Goal: Task Accomplishment & Management: Use online tool/utility

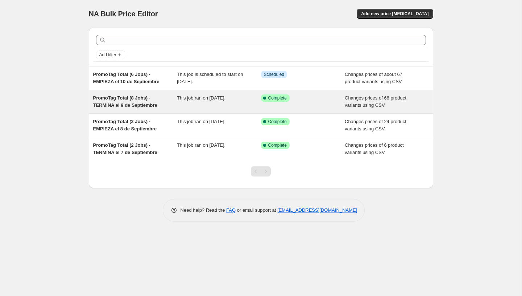
click at [269, 106] on div "Success Complete Complete" at bounding box center [303, 101] width 84 height 15
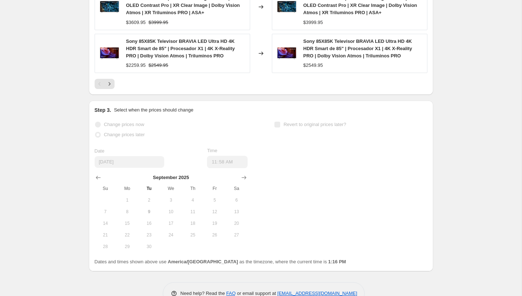
scroll to position [496, 0]
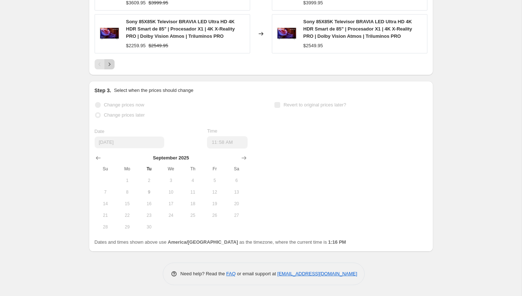
click at [112, 66] on icon "Next" at bounding box center [109, 64] width 7 height 7
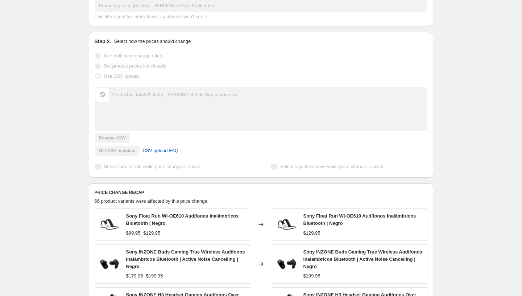
scroll to position [0, 0]
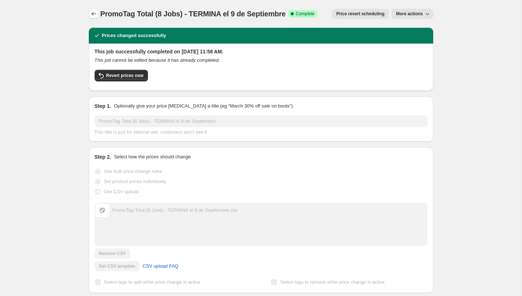
click at [90, 9] on button "Price change jobs" at bounding box center [94, 14] width 10 height 10
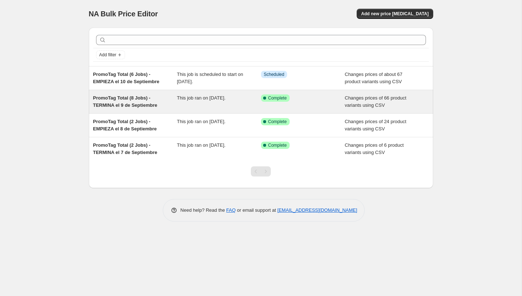
click at [209, 103] on div "This job ran on September 9, 2025." at bounding box center [219, 101] width 84 height 15
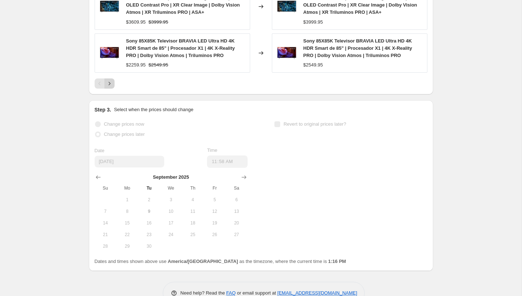
click at [112, 85] on icon "Next" at bounding box center [109, 83] width 7 height 7
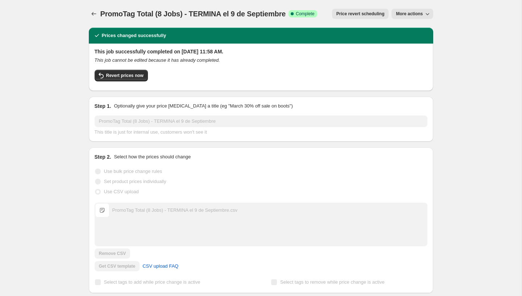
click at [405, 16] on span "More actions" at bounding box center [409, 14] width 27 height 6
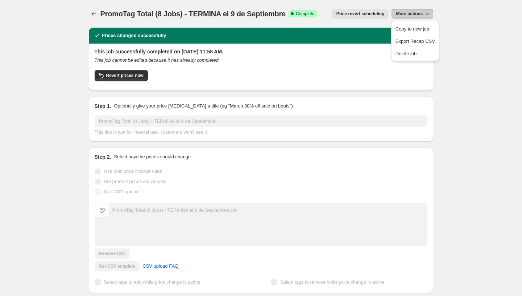
click at [347, 30] on div "Prices changed successfully" at bounding box center [261, 36] width 344 height 16
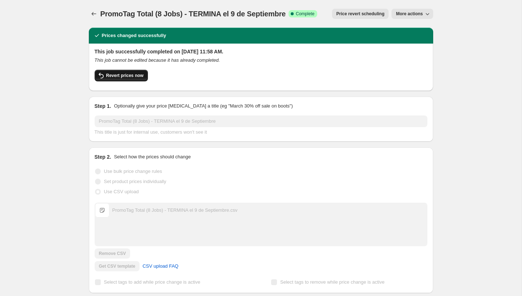
click at [133, 70] on button "Revert prices now" at bounding box center [121, 76] width 53 height 12
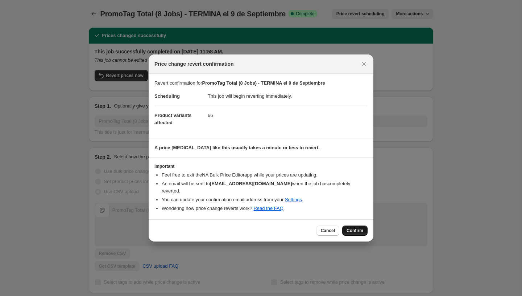
click at [347, 228] on span "Confirm" at bounding box center [355, 230] width 17 height 6
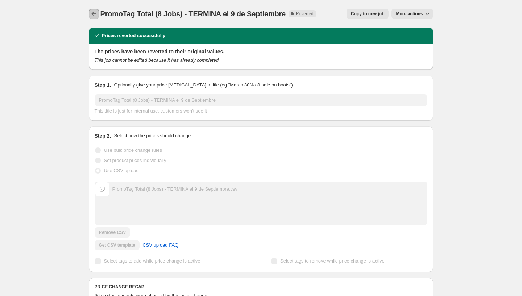
click at [96, 12] on icon "Price change jobs" at bounding box center [93, 13] width 7 height 7
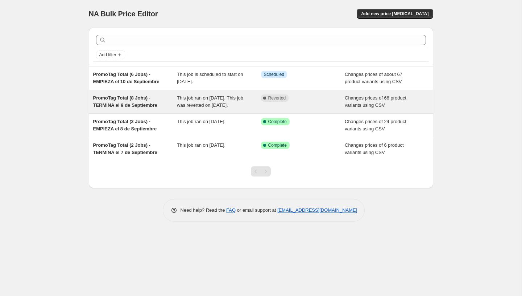
click at [170, 100] on div "PromoTag Total (8 Jobs) - TERMINA el 9 de Septiembre" at bounding box center [135, 101] width 84 height 15
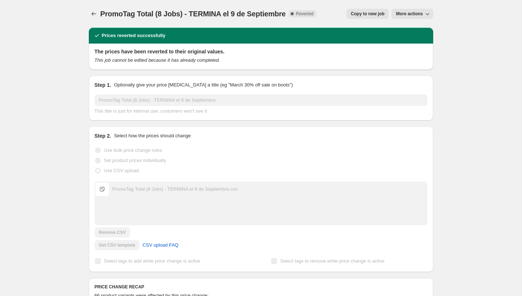
click at [400, 16] on span "More actions" at bounding box center [409, 14] width 27 height 6
click at [403, 42] on span "Delete job" at bounding box center [406, 40] width 21 height 5
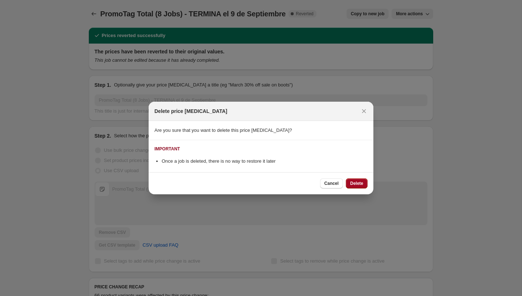
click at [350, 181] on span "Delete" at bounding box center [356, 183] width 13 height 6
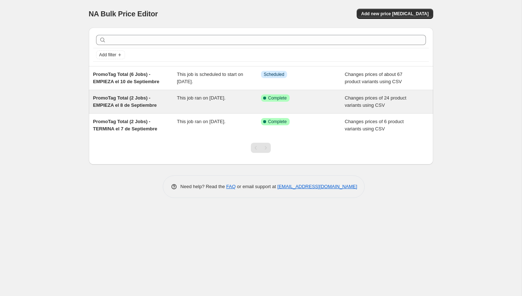
click at [315, 102] on div "Success Complete Complete" at bounding box center [303, 101] width 84 height 15
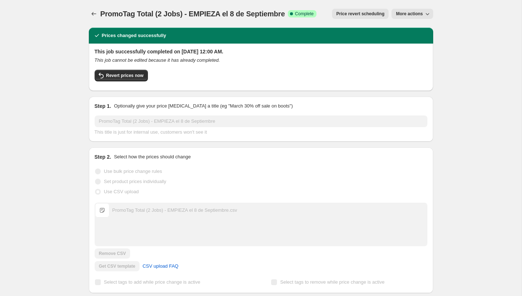
click at [420, 9] on button "More actions" at bounding box center [412, 14] width 41 height 10
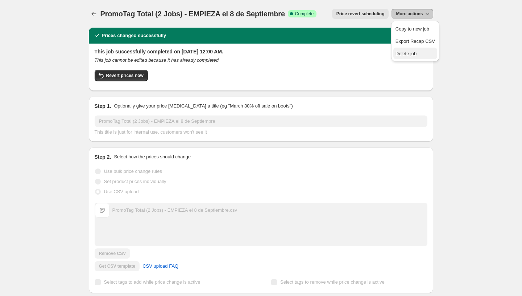
click at [403, 55] on span "Delete job" at bounding box center [406, 53] width 21 height 5
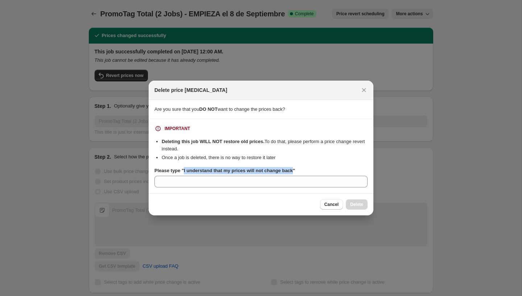
copy b "I understand that my prices will not change back"
drag, startPoint x: 299, startPoint y: 170, endPoint x: 186, endPoint y: 172, distance: 112.8
click at [186, 172] on b "Please type "I understand that my prices will not change back"" at bounding box center [224, 170] width 141 height 5
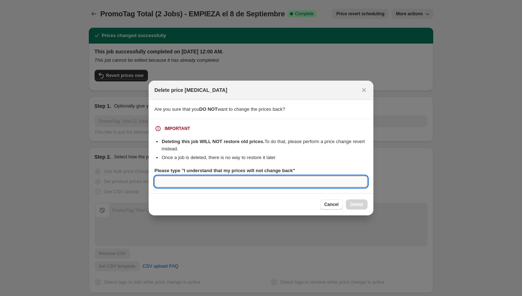
click at [184, 185] on input "Please type "I understand that my prices will not change back"" at bounding box center [260, 182] width 213 height 12
paste input "I understand that my prices will not change back"
type input "I understand that my prices will not change back"
click at [359, 208] on button "Delete" at bounding box center [357, 204] width 22 height 10
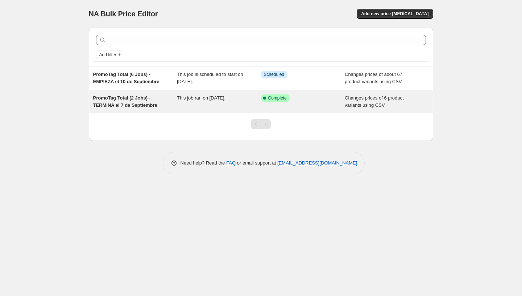
click at [330, 106] on div "Success Complete Complete" at bounding box center [303, 101] width 84 height 15
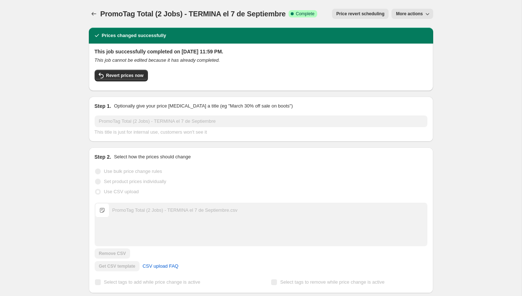
click at [404, 12] on span "More actions" at bounding box center [409, 14] width 27 height 6
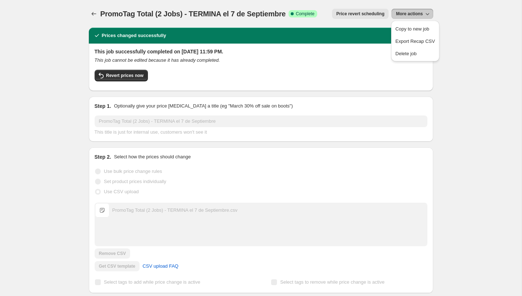
click at [401, 47] on ul "Copy to new job Export Recap CSV Delete job" at bounding box center [415, 41] width 44 height 36
click at [401, 49] on button "Delete job" at bounding box center [415, 54] width 44 height 12
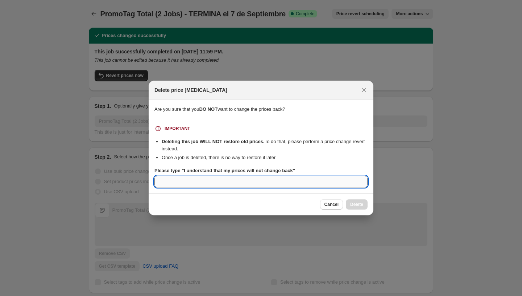
click at [261, 183] on input "Please type "I understand that my prices will not change back"" at bounding box center [260, 182] width 213 height 12
paste input "I understand that my prices will not change back"
type input "I understand that my prices will not change back"
click at [349, 202] on button "Delete" at bounding box center [357, 204] width 22 height 10
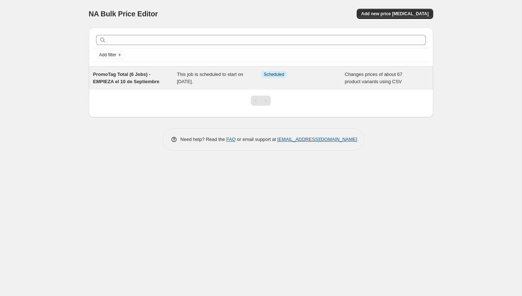
click at [120, 75] on span "PromoTag Total (6 Jobs) - EMPIEZA el 10 de Septiembre" at bounding box center [126, 77] width 66 height 13
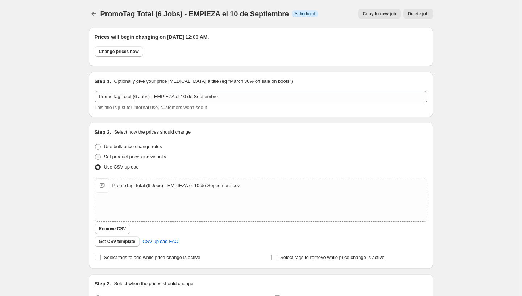
click at [415, 12] on span "Delete job" at bounding box center [418, 14] width 21 height 6
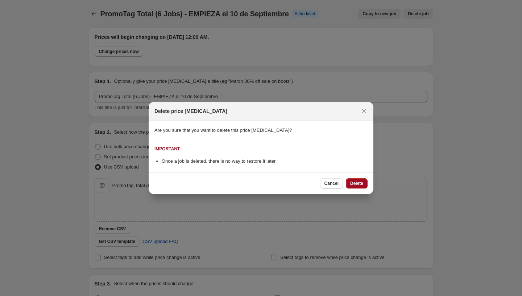
click at [354, 181] on span "Delete" at bounding box center [356, 183] width 13 height 6
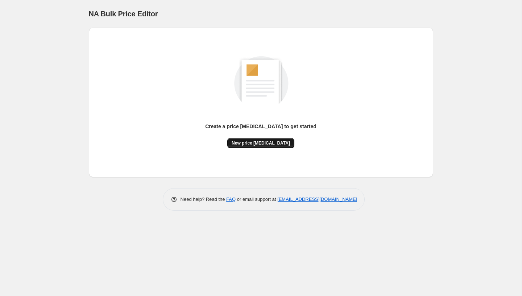
click at [255, 139] on button "New price [MEDICAL_DATA]" at bounding box center [260, 143] width 67 height 10
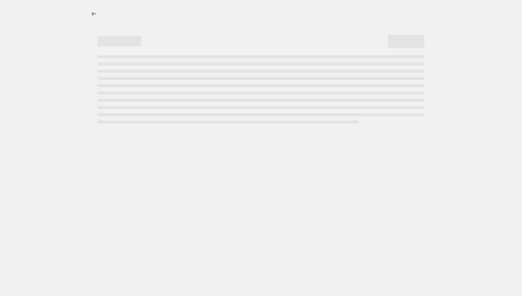
select select "percentage"
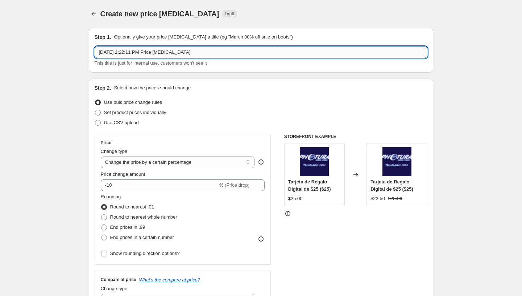
click at [147, 52] on input "Sep 9, 2025, 1:22:11 PM Price change job" at bounding box center [261, 52] width 333 height 12
click at [150, 55] on input "Sep 9, 2025, 1:22:11 PM Price change job" at bounding box center [261, 52] width 333 height 12
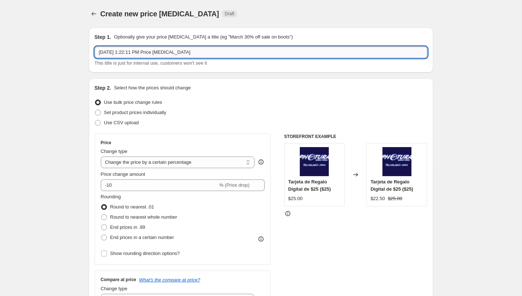
paste input "PromoTag Total (8 Jobs) - TERMINA el 9 de Septiembre"
type input "PromoTag Total (8 Jobs) - TERMINA el 9 de Septiembre"
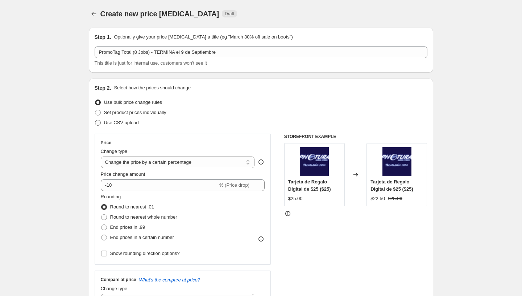
click at [128, 123] on span "Use CSV upload" at bounding box center [121, 122] width 35 height 5
click at [95, 120] on input "Use CSV upload" at bounding box center [95, 120] width 0 height 0
radio input "true"
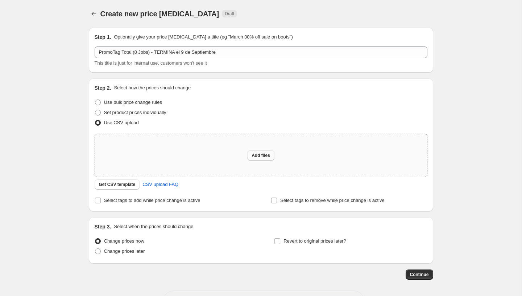
click at [255, 157] on span "Add files" at bounding box center [261, 155] width 18 height 6
type input "C:\fakepath\PromoTag Total (8 Jobs) - TERMINA el 9 de Septiembre.csv"
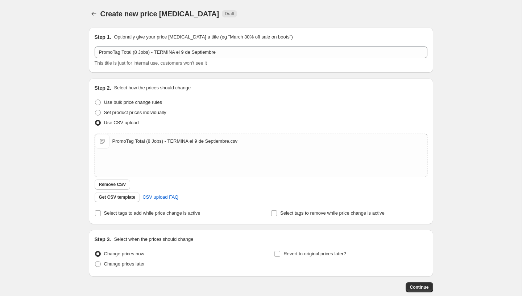
scroll to position [41, 0]
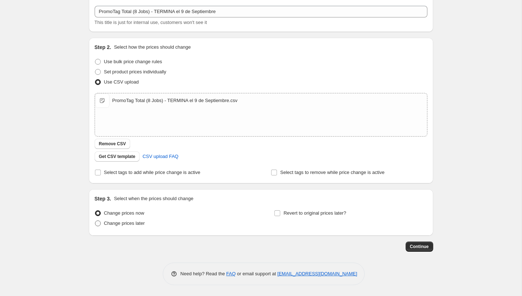
click at [132, 221] on span "Change prices later" at bounding box center [124, 222] width 41 height 5
click at [95, 220] on input "Change prices later" at bounding box center [95, 220] width 0 height 0
radio input "true"
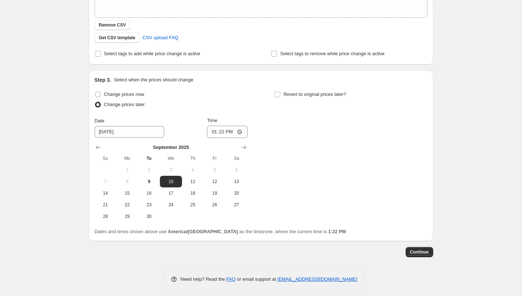
scroll to position [165, 0]
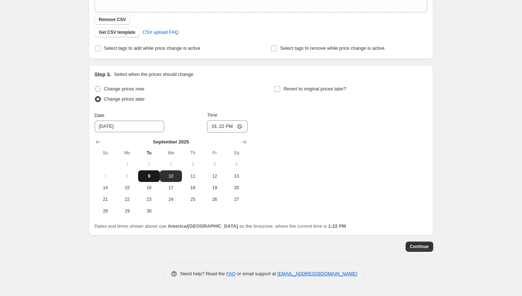
click at [146, 176] on span "9" at bounding box center [149, 176] width 16 height 6
type input "9/9/2025"
click at [213, 130] on input "13:22" at bounding box center [227, 126] width 41 height 12
type input "23:58"
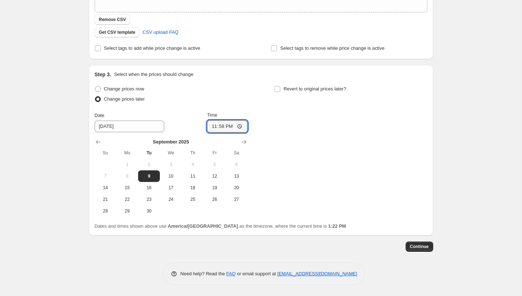
click at [265, 160] on div "Change prices now Change prices later Date 9/9/2025 Time 23:58 September 2025 S…" at bounding box center [261, 150] width 333 height 133
click at [416, 246] on span "Continue" at bounding box center [419, 246] width 19 height 6
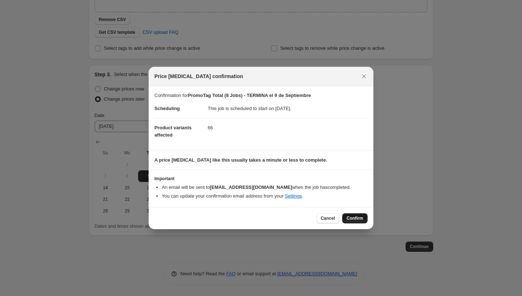
click at [354, 221] on button "Confirm" at bounding box center [354, 218] width 25 height 10
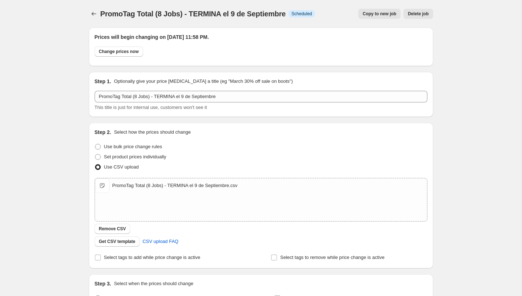
click at [96, 19] on div "PromoTag Total (8 Jobs) - TERMINA el 9 de Septiembre. This page is ready PromoT…" at bounding box center [261, 14] width 344 height 28
click at [93, 13] on icon "Price change jobs" at bounding box center [93, 13] width 7 height 7
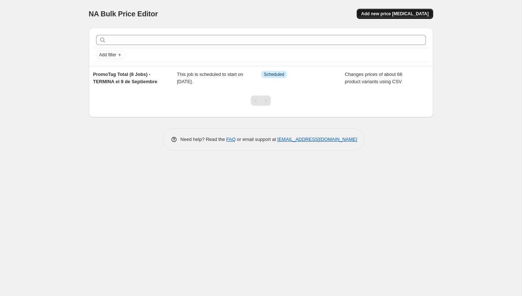
click at [385, 13] on span "Add new price change job" at bounding box center [394, 14] width 67 height 6
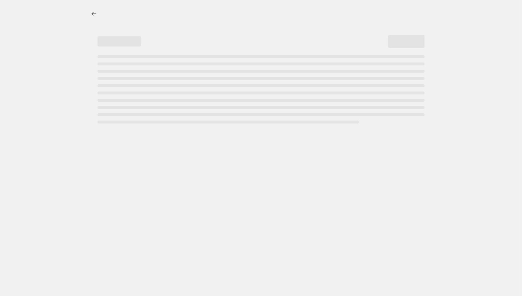
select select "percentage"
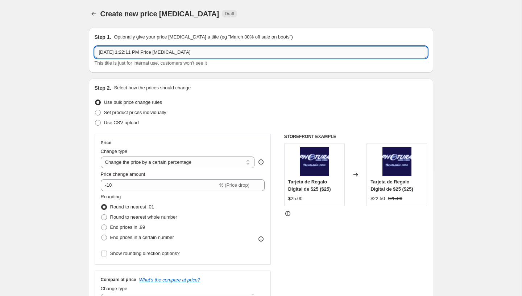
click at [242, 55] on input "Sep 9, 2025, 1:22:11 PM Price change job" at bounding box center [261, 52] width 333 height 12
paste input "PromoTag Total (6 Jobs) - EMPIEZA el 10 de Septiembre"
type input "PromoTag Total (6 Jobs) - EMPIEZA el 10 de Septiembre"
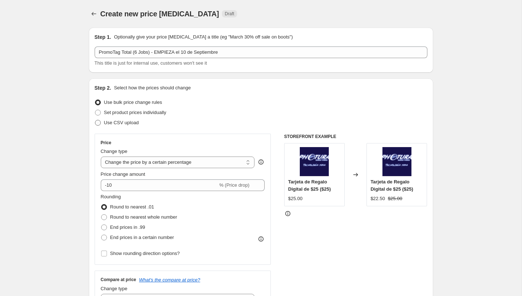
click at [121, 123] on span "Use CSV upload" at bounding box center [121, 122] width 35 height 5
click at [95, 120] on input "Use CSV upload" at bounding box center [95, 120] width 0 height 0
radio input "true"
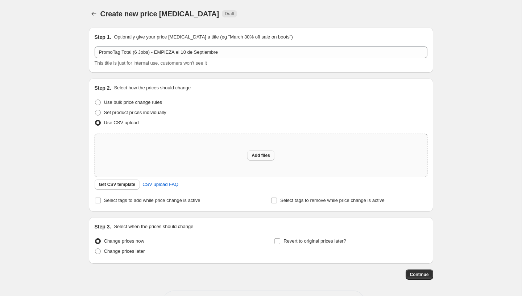
click at [261, 155] on span "Add files" at bounding box center [261, 155] width 18 height 6
type input "C:\fakepath\PromoTag Total (6 Jobs) - EMPIEZA el 10 de Septiembre.csv"
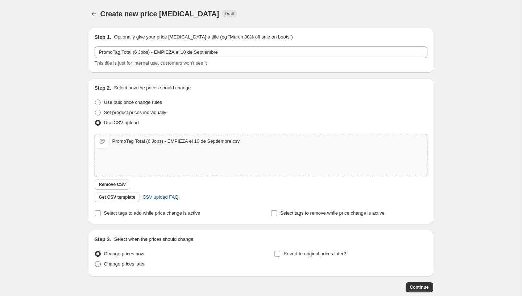
click at [131, 262] on span "Change prices later" at bounding box center [124, 263] width 41 height 5
click at [95, 261] on input "Change prices later" at bounding box center [95, 261] width 0 height 0
radio input "true"
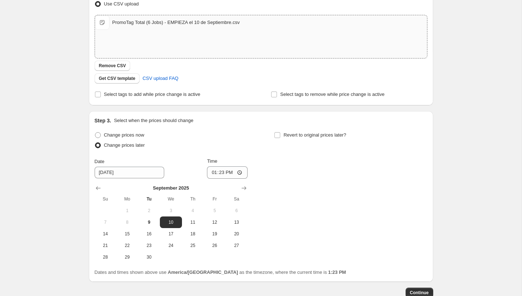
scroll to position [162, 0]
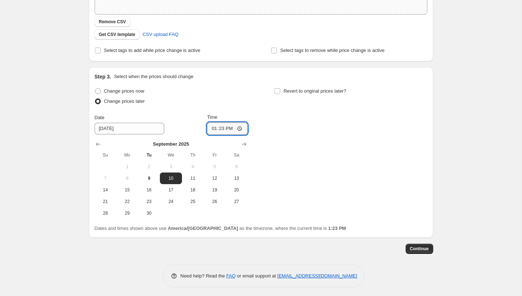
click at [214, 127] on input "13:23" at bounding box center [227, 128] width 41 height 12
type input "00:00"
click at [326, 173] on div "Change prices now Change prices later Date 9/10/2025 Time 00:00 September 2025 …" at bounding box center [261, 152] width 333 height 133
click at [417, 246] on span "Continue" at bounding box center [419, 249] width 19 height 6
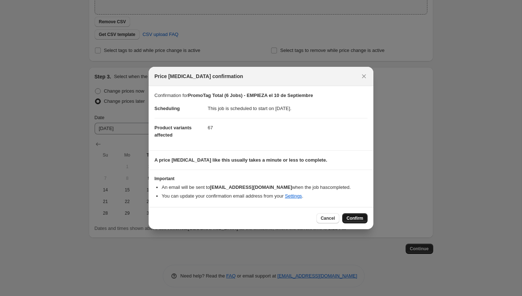
click at [352, 218] on span "Confirm" at bounding box center [355, 218] width 17 height 6
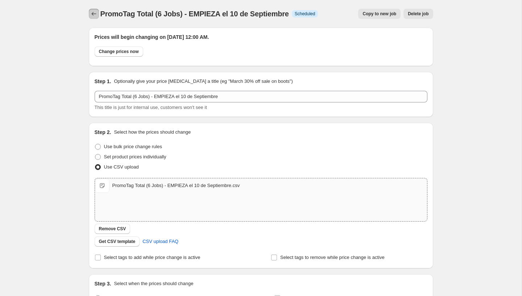
click at [95, 15] on icon "Price change jobs" at bounding box center [93, 13] width 7 height 7
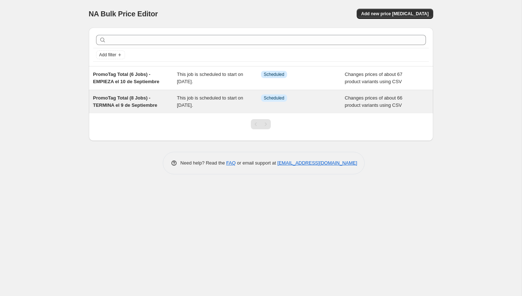
click at [239, 96] on span "This job is scheduled to start on September 9, 2025." at bounding box center [210, 101] width 66 height 13
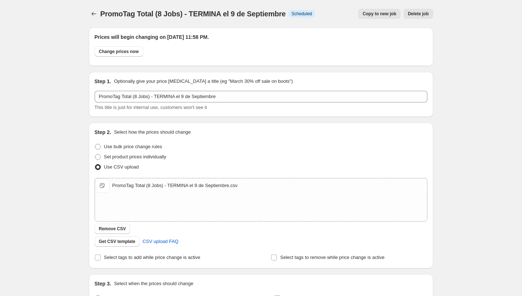
scroll to position [3, 0]
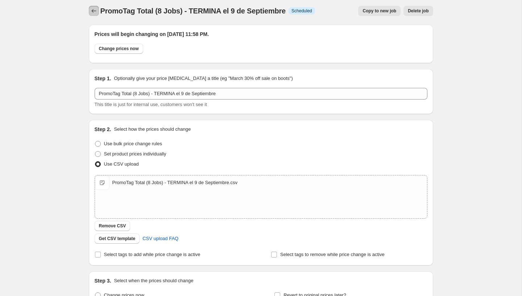
click at [95, 12] on icon "Price change jobs" at bounding box center [93, 10] width 7 height 7
